Goal: Navigation & Orientation: Find specific page/section

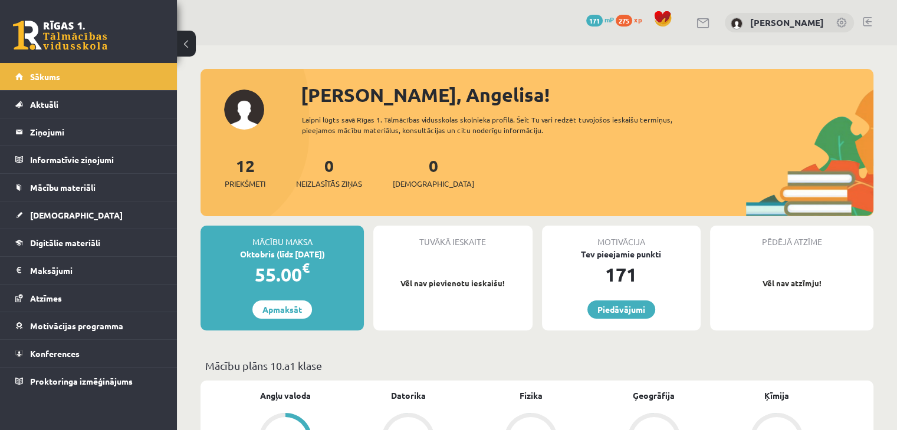
click at [61, 46] on link at bounding box center [60, 35] width 94 height 29
click at [106, 212] on link "[DEMOGRAPHIC_DATA]" at bounding box center [88, 215] width 147 height 27
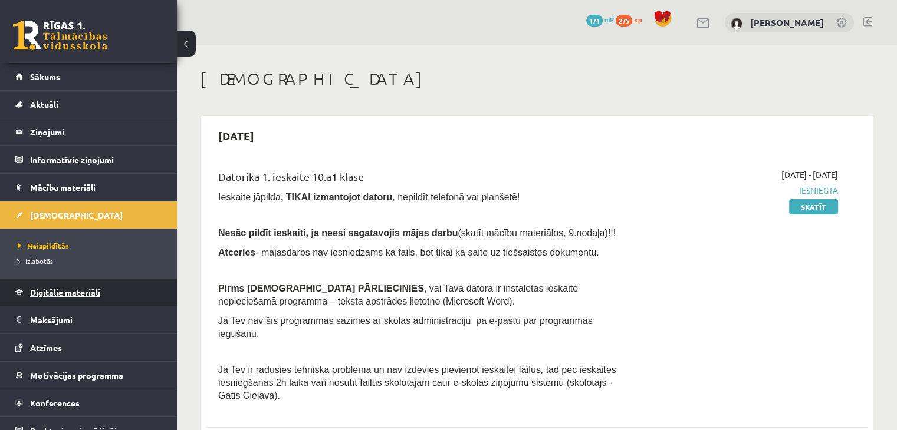
click at [39, 287] on span "Digitālie materiāli" at bounding box center [65, 292] width 70 height 11
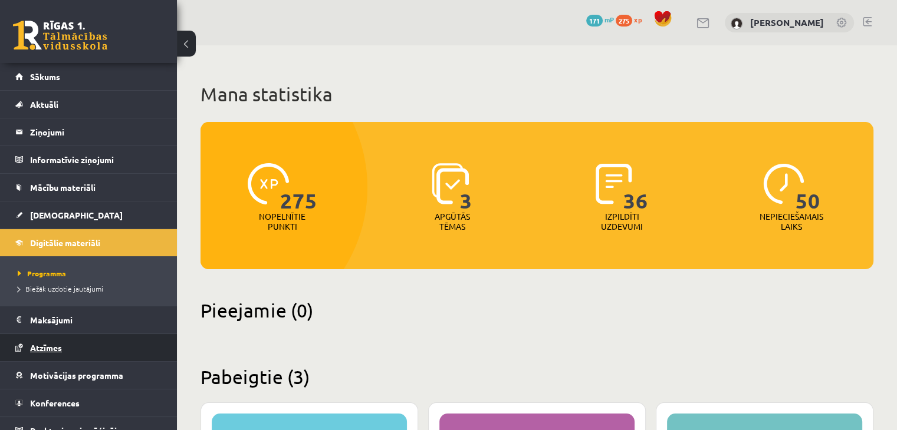
click at [57, 353] on link "Atzīmes" at bounding box center [88, 347] width 147 height 27
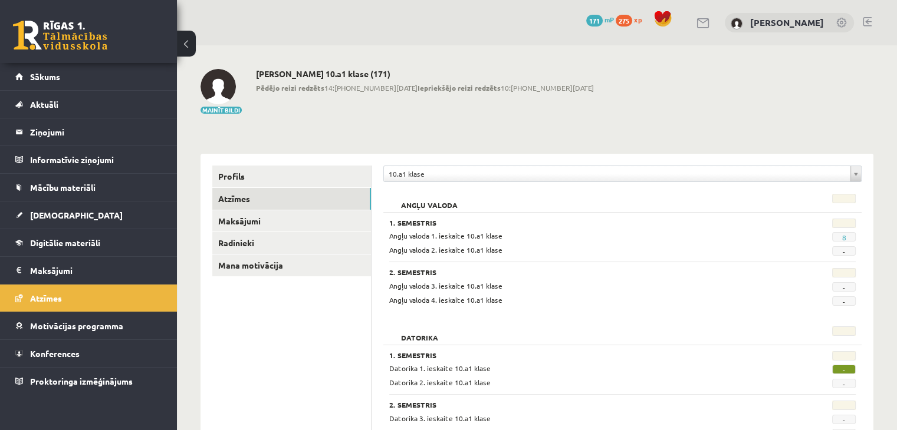
click at [68, 31] on link at bounding box center [60, 35] width 94 height 29
